Goal: Task Accomplishment & Management: Manage account settings

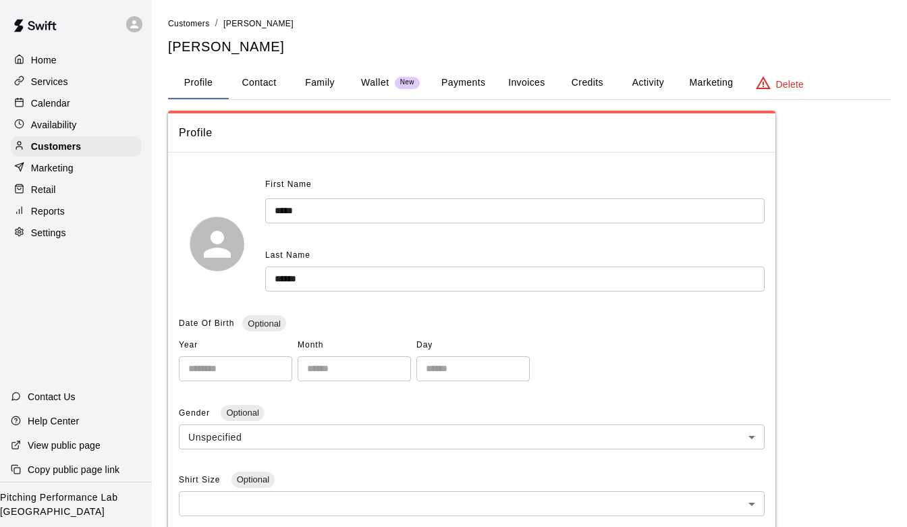
click at [58, 82] on p "Services" at bounding box center [49, 82] width 37 height 14
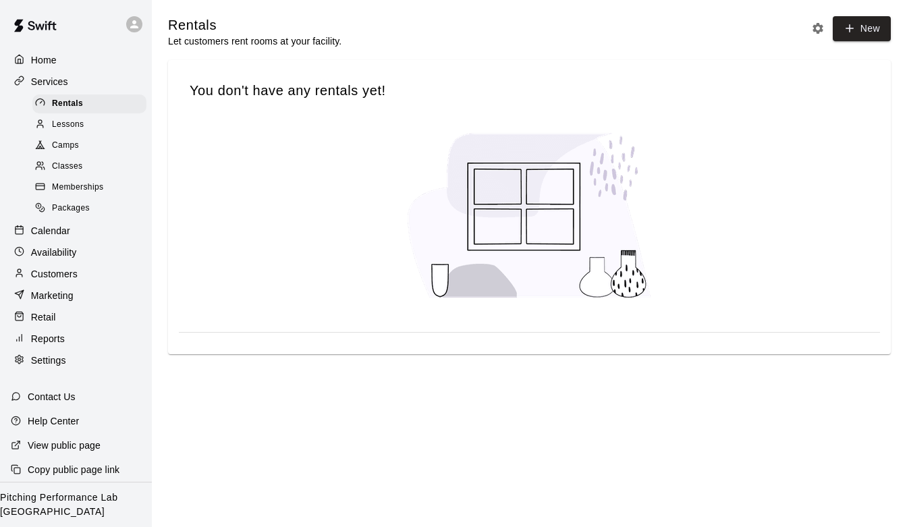
click at [71, 247] on p "Availability" at bounding box center [54, 253] width 46 height 14
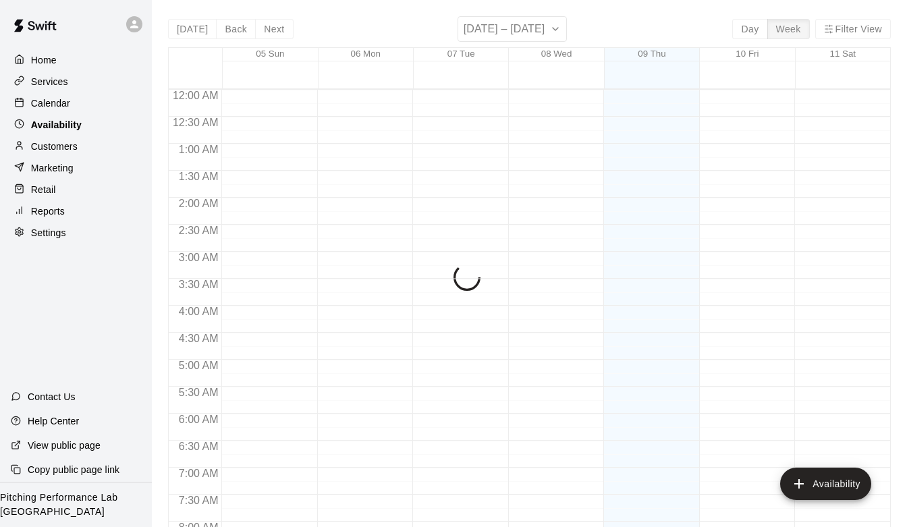
scroll to position [649, 0]
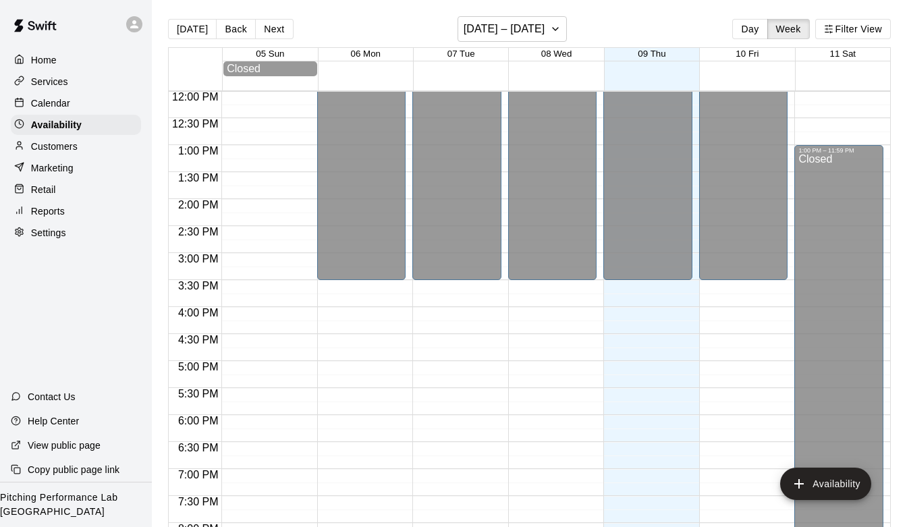
click at [69, 152] on p "Customers" at bounding box center [54, 147] width 47 height 14
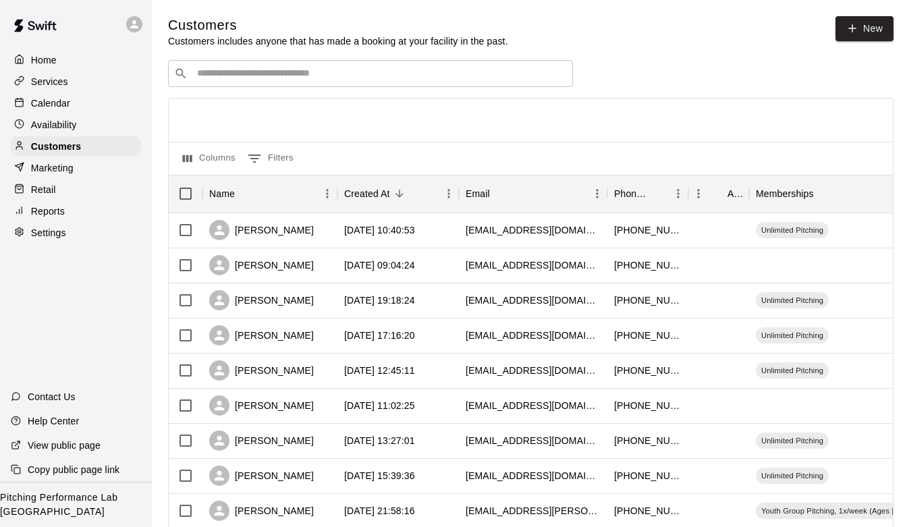
click at [365, 82] on div "​ ​" at bounding box center [370, 73] width 405 height 27
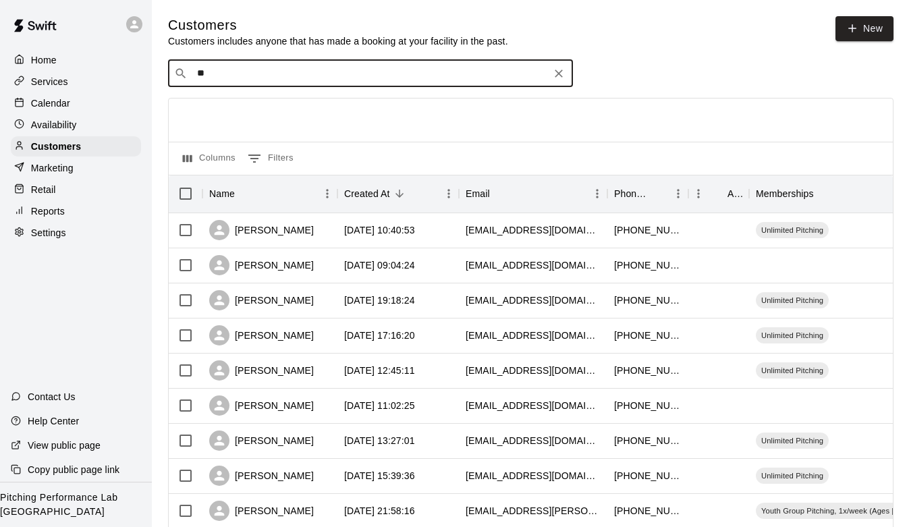
type input "*"
click at [49, 111] on div "Calendar" at bounding box center [76, 103] width 130 height 20
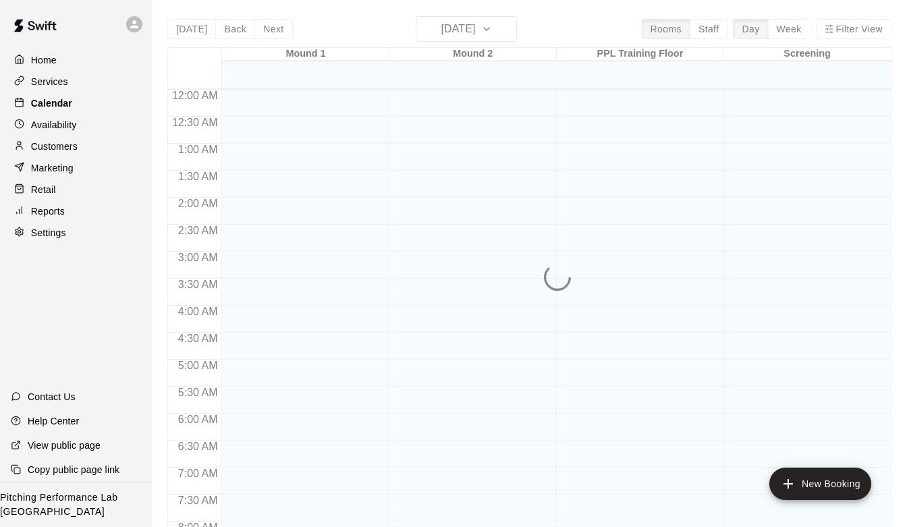
scroll to position [649, 0]
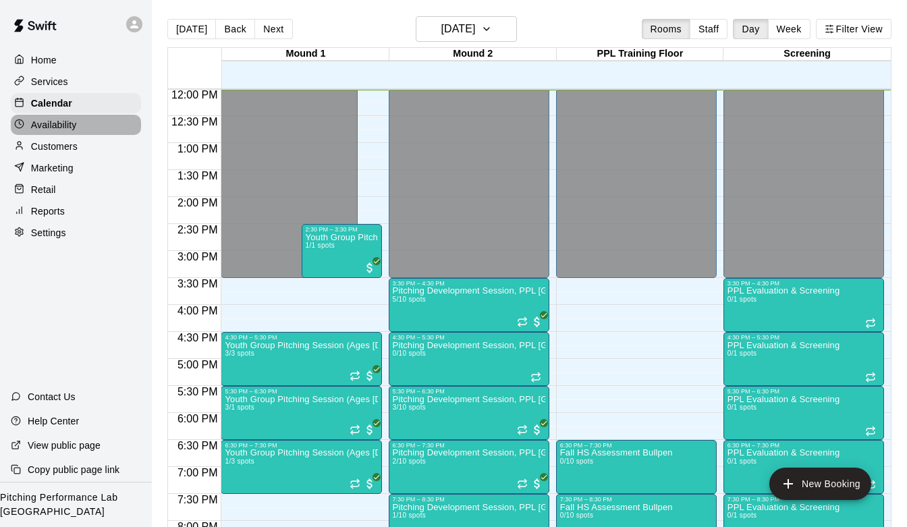
click at [49, 123] on p "Availability" at bounding box center [54, 125] width 46 height 14
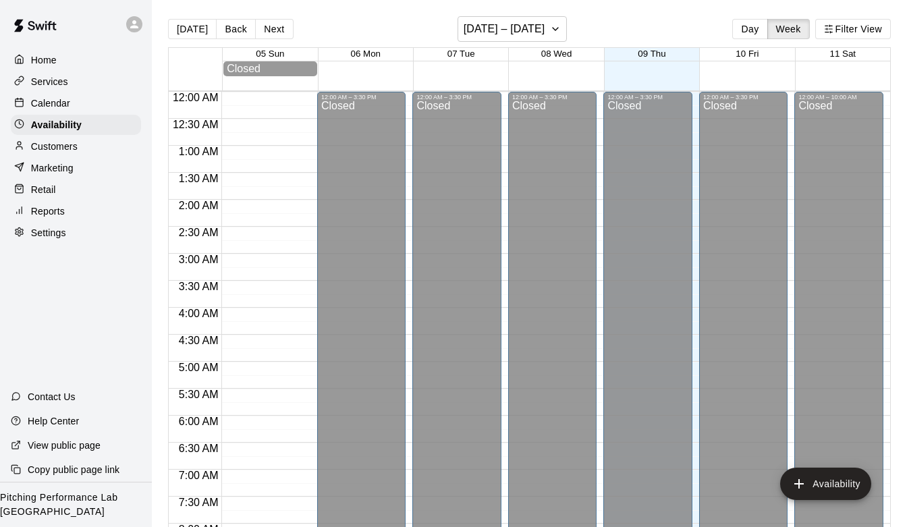
scroll to position [649, 0]
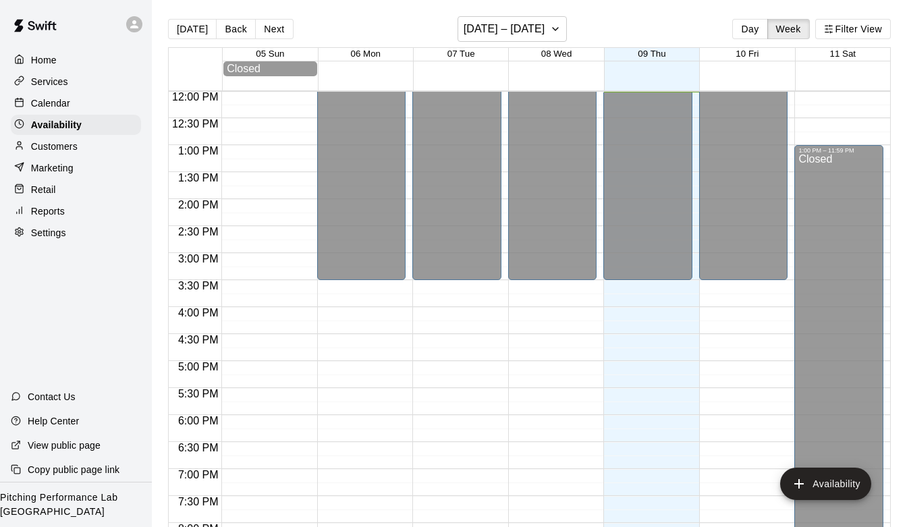
click at [49, 137] on div "Customers" at bounding box center [76, 146] width 130 height 20
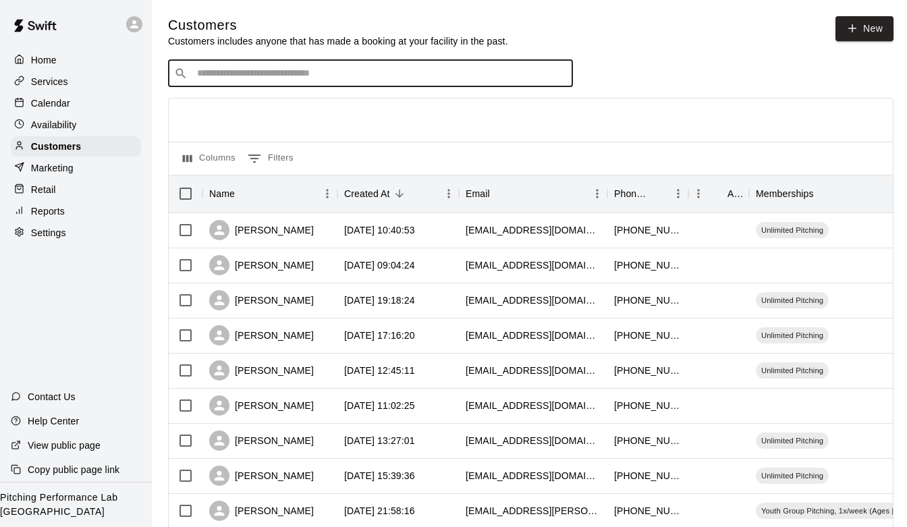
click at [301, 70] on input "Search customers by name or email" at bounding box center [380, 74] width 374 height 14
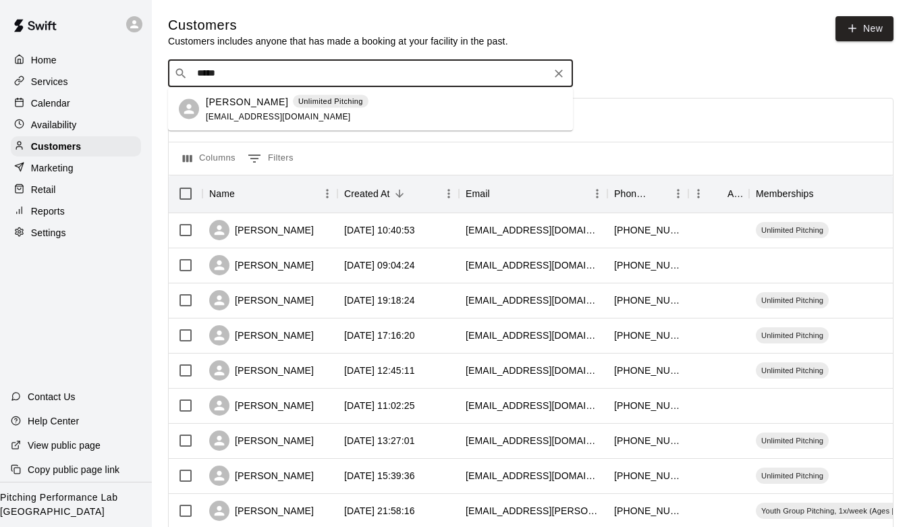
type input "******"
click at [373, 103] on div "[PERSON_NAME] Unlimited Pitching [EMAIL_ADDRESS][DOMAIN_NAME]" at bounding box center [384, 109] width 356 height 29
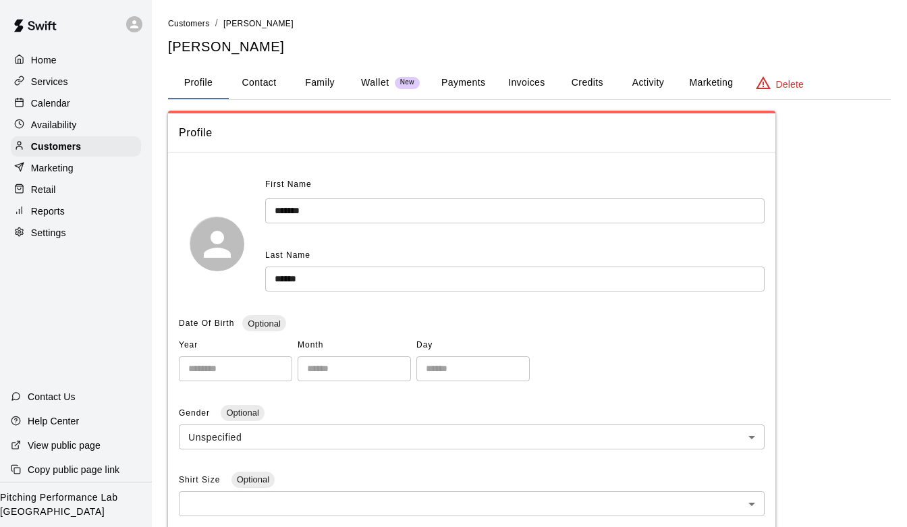
click at [641, 80] on button "Activity" at bounding box center [648, 83] width 61 height 32
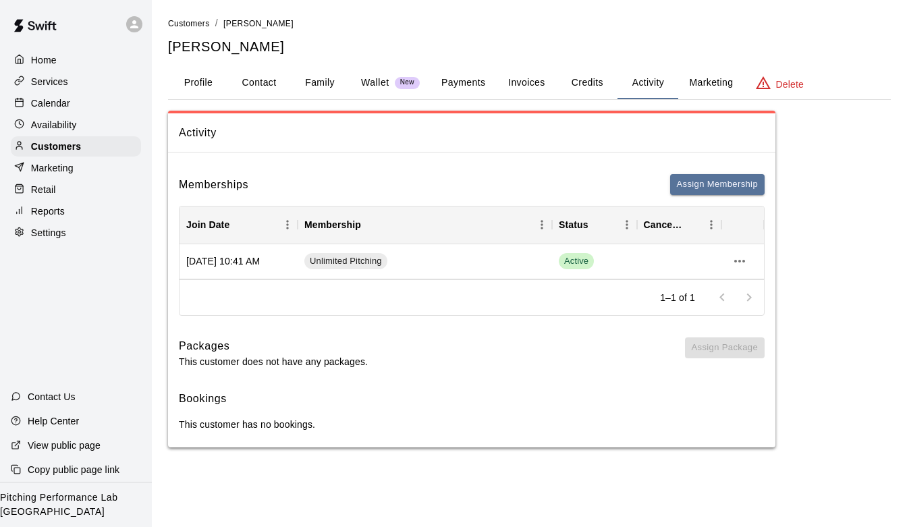
click at [267, 73] on button "Contact" at bounding box center [259, 83] width 61 height 32
select select "**"
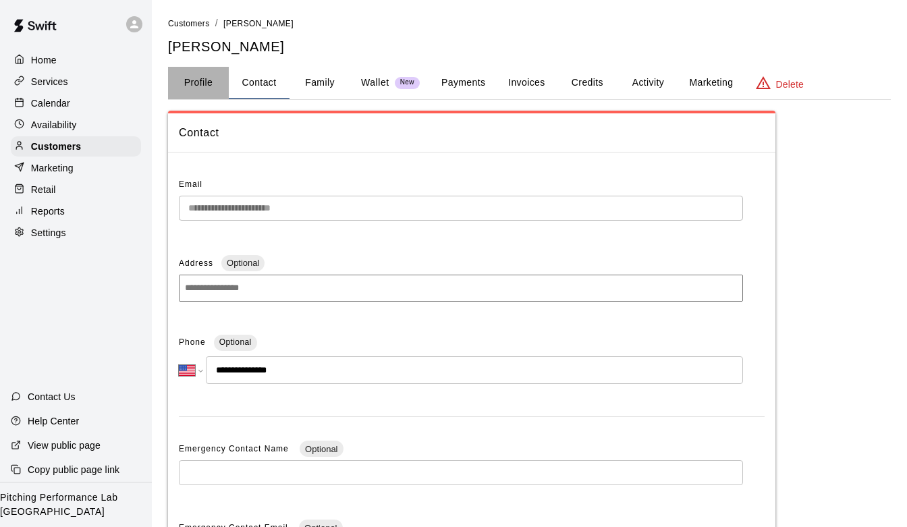
click at [203, 90] on button "Profile" at bounding box center [198, 83] width 61 height 32
